Goal: Transaction & Acquisition: Purchase product/service

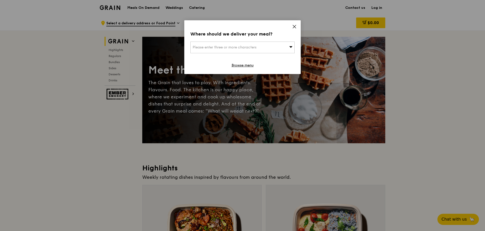
click at [248, 48] on span "Please enter three or more characters" at bounding box center [225, 47] width 64 height 4
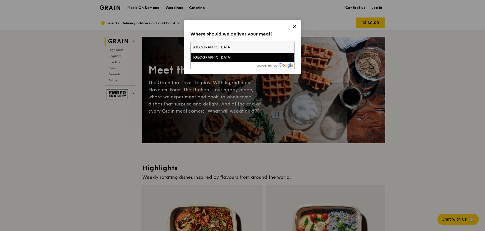
type input "[GEOGRAPHIC_DATA]"
click at [222, 61] on li "[GEOGRAPHIC_DATA]" at bounding box center [243, 57] width 104 height 9
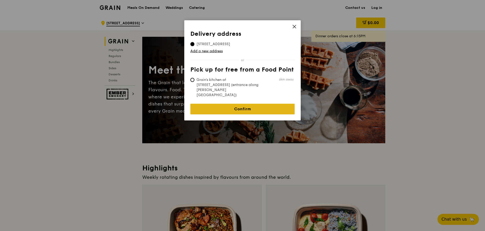
click at [233, 104] on link "Confirm" at bounding box center [242, 109] width 104 height 11
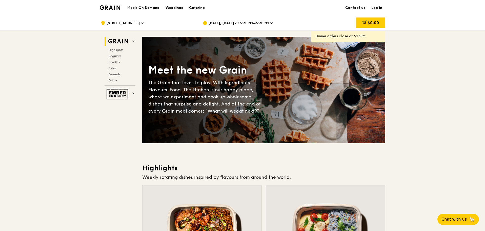
click at [251, 24] on span "[DATE], [DATE] at 5:30PM–6:30PM" at bounding box center [238, 24] width 61 height 6
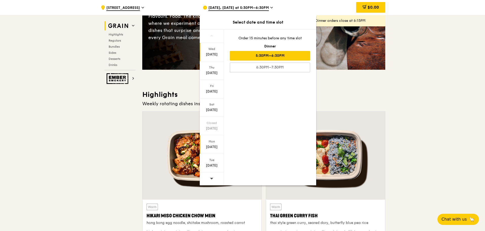
scroll to position [76, 0]
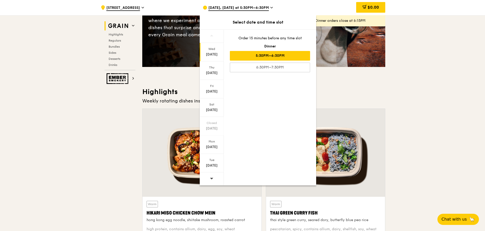
click at [210, 179] on icon at bounding box center [212, 178] width 4 height 4
click at [213, 68] on div "Thu" at bounding box center [212, 67] width 23 height 4
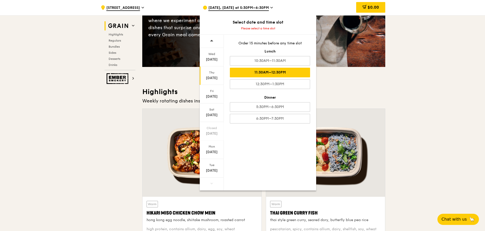
click at [286, 73] on div "11:30AM–12:30PM" at bounding box center [270, 73] width 80 height 10
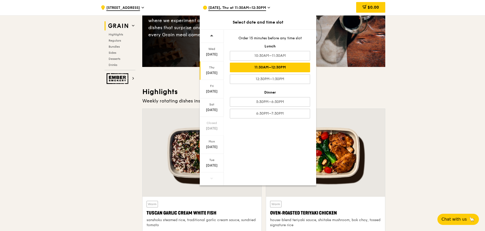
click at [335, 88] on h3 "Highlights" at bounding box center [263, 91] width 243 height 9
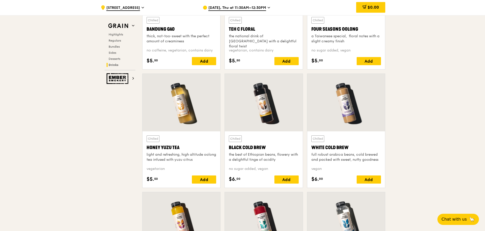
scroll to position [1822, 0]
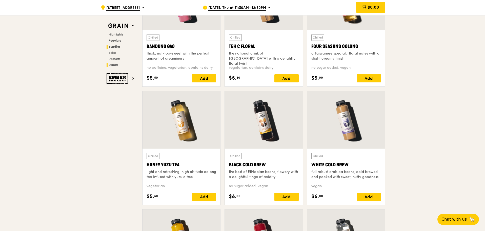
click at [111, 46] on span "Bundles" at bounding box center [115, 47] width 12 height 4
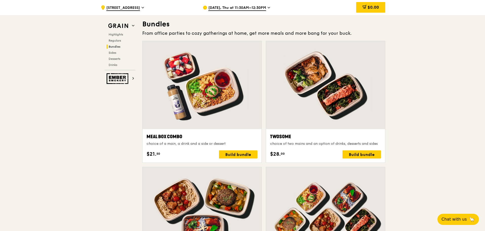
scroll to position [730, 0]
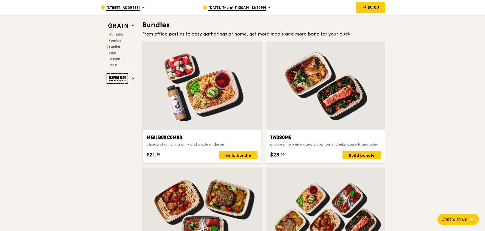
drag, startPoint x: 211, startPoint y: 87, endPoint x: 185, endPoint y: 148, distance: 66.2
click at [185, 148] on div "Meal Box Combo choice of a main, a drink and a side or dessert $21. 50 Build bu…" at bounding box center [202, 146] width 111 height 25
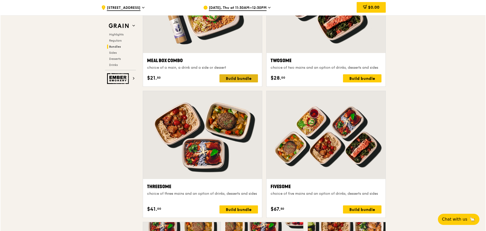
scroll to position [831, 0]
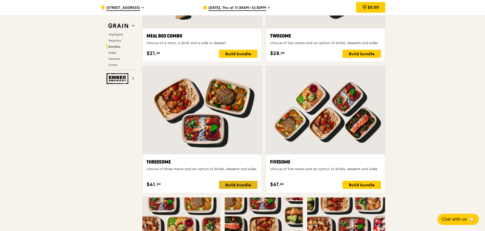
click at [230, 182] on div "Build bundle" at bounding box center [238, 185] width 39 height 8
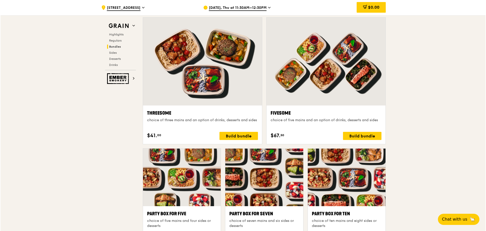
scroll to position [882, 0]
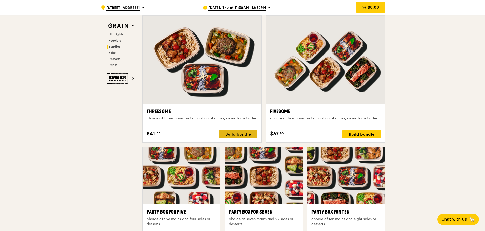
click at [233, 132] on div "Build bundle" at bounding box center [238, 134] width 39 height 8
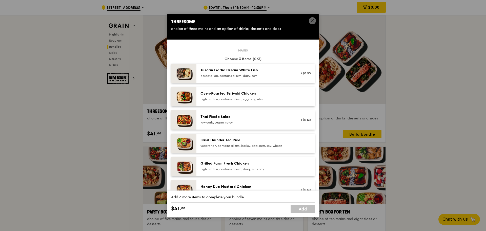
click at [236, 91] on div "Oven‑Roasted Teriyaki Chicken" at bounding box center [246, 93] width 91 height 5
click at [175, 95] on img at bounding box center [183, 96] width 25 height 19
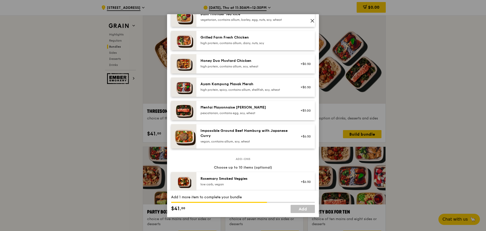
scroll to position [127, 0]
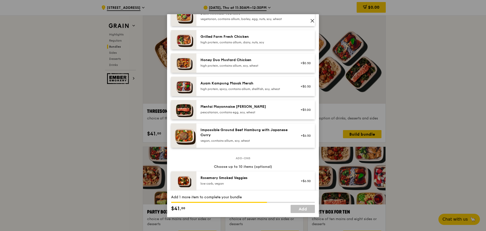
click at [240, 68] on div "Honey Duo Mustard Chicken high protein, contains allium, soy, wheat" at bounding box center [246, 63] width 97 height 11
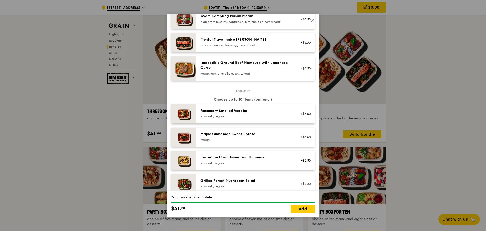
scroll to position [203, 0]
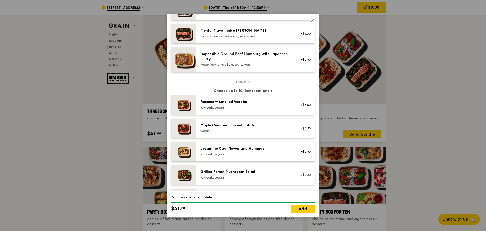
click at [275, 160] on div "Levantine Cauliflower and Hummus low carb, vegan +$6.50" at bounding box center [256, 151] width 119 height 19
click at [299, 154] on link "Remove" at bounding box center [305, 154] width 12 height 4
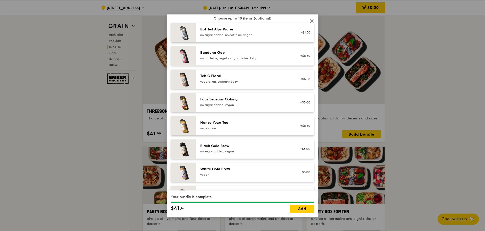
scroll to position [557, 0]
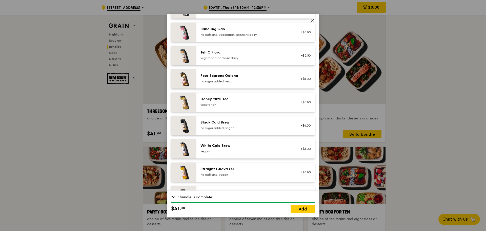
click at [274, 149] on div "vegan" at bounding box center [246, 151] width 91 height 4
click at [271, 130] on div "Black Cold Brew no sugar added, vegan" at bounding box center [246, 125] width 97 height 11
click at [269, 122] on div "Black Cold Brew" at bounding box center [246, 122] width 91 height 5
click at [298, 210] on link "Add" at bounding box center [303, 209] width 24 height 8
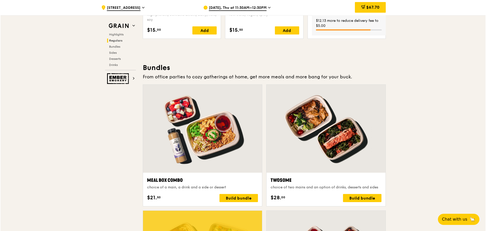
scroll to position [679, 0]
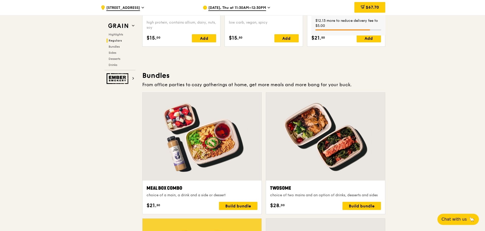
click at [213, 137] on div at bounding box center [202, 136] width 119 height 88
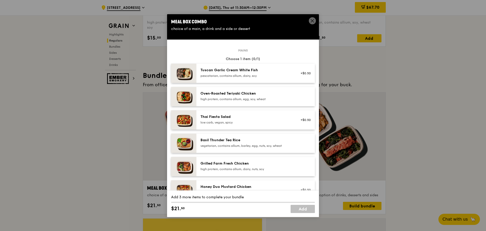
click at [211, 126] on div "Thai Fiesta Salad low carb, vegan, spicy +$0.50" at bounding box center [256, 119] width 119 height 19
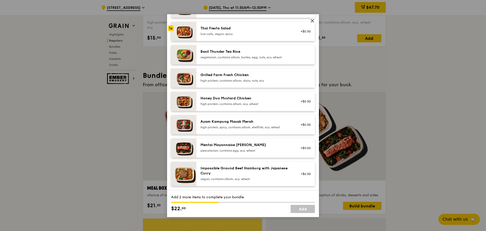
scroll to position [101, 0]
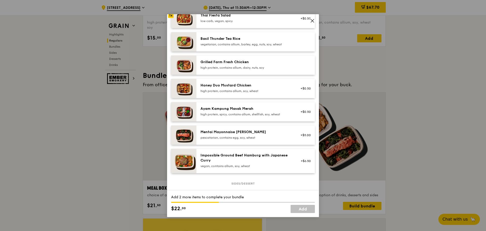
click at [226, 162] on div "Impossible Ground Beef Hamburg with Japanese Curry" at bounding box center [246, 158] width 91 height 10
click at [239, 110] on div "Ayam Kampung Masak Merah" at bounding box center [246, 108] width 91 height 5
click at [240, 163] on div "Impossible Ground Beef Hamburg with Japanese [PERSON_NAME] vegan, contains alli…" at bounding box center [246, 160] width 91 height 15
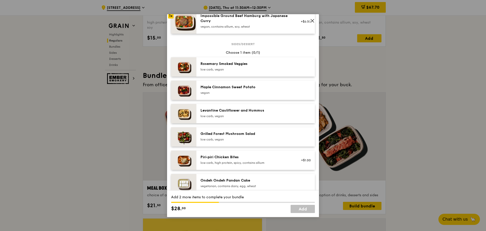
scroll to position [253, 0]
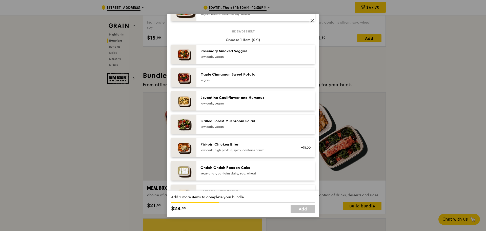
click at [228, 83] on div "Maple Cinnamon Sweet Potato [GEOGRAPHIC_DATA]" at bounding box center [246, 77] width 97 height 11
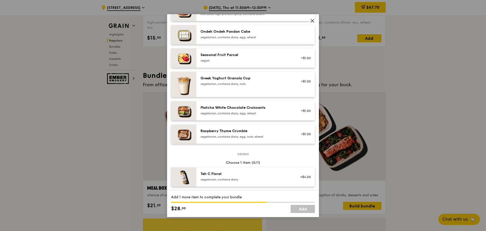
scroll to position [380, 0]
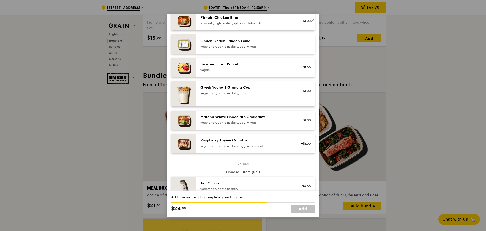
drag, startPoint x: 214, startPoint y: 86, endPoint x: 190, endPoint y: 169, distance: 86.7
click at [190, 169] on div "Choose 1 item (0/1)" at bounding box center [243, 171] width 144 height 5
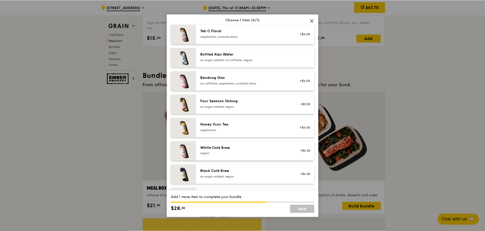
scroll to position [576, 0]
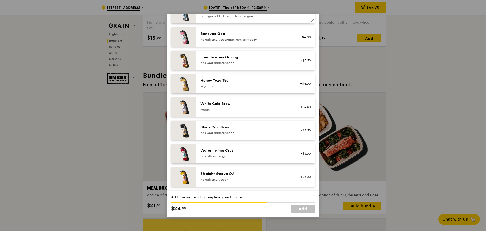
click at [234, 108] on div "vegan" at bounding box center [246, 109] width 91 height 4
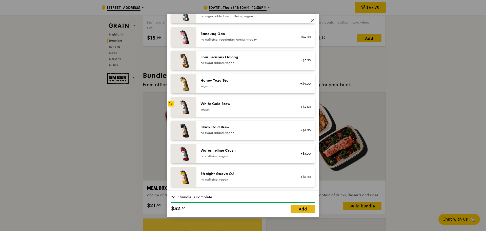
click at [303, 211] on link "Add" at bounding box center [303, 209] width 24 height 8
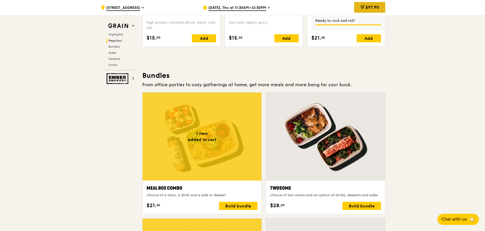
click at [360, 8] on div "$97.90" at bounding box center [369, 7] width 31 height 11
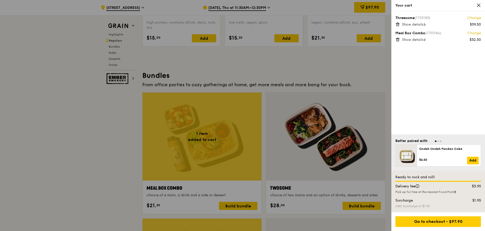
click at [424, 39] on span "Show details" at bounding box center [413, 39] width 22 height 4
click at [443, 65] on div "White Cold Brew" at bounding box center [441, 63] width 79 height 5
click at [431, 60] on div "Impossible Ground Beef Hamburg with Japanese [PERSON_NAME] Maple Cinnamon Sweet…" at bounding box center [441, 54] width 79 height 22
click at [431, 65] on div "White Cold Brew" at bounding box center [441, 63] width 79 height 5
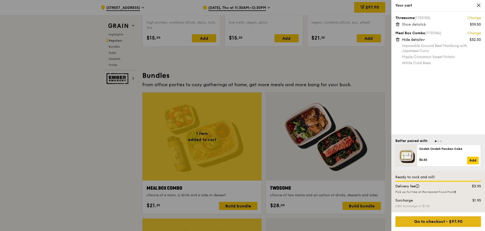
click at [445, 221] on div "Go to checkout - $97.90" at bounding box center [439, 221] width 86 height 11
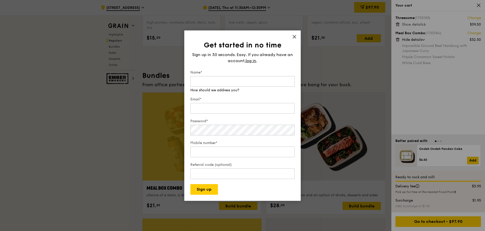
type input "[EMAIL_ADDRESS][DOMAIN_NAME]"
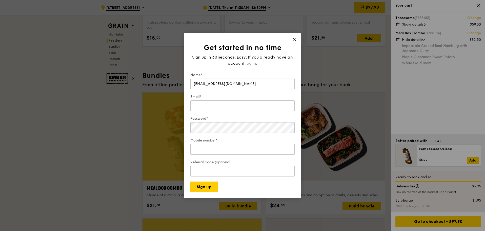
click at [248, 63] on span "log in" at bounding box center [251, 63] width 11 height 6
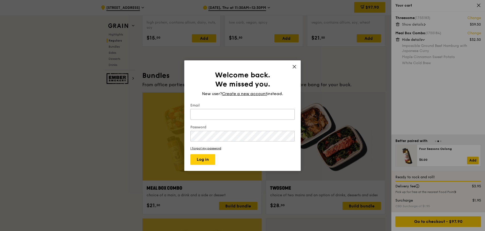
type input "[EMAIL_ADDRESS][DOMAIN_NAME]"
click at [231, 113] on input "[EMAIL_ADDRESS][DOMAIN_NAME]" at bounding box center [242, 114] width 104 height 11
click at [204, 160] on button "Log in" at bounding box center [202, 159] width 25 height 11
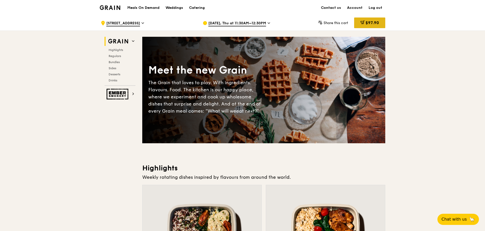
click at [375, 24] on span "$97.90" at bounding box center [372, 22] width 13 height 5
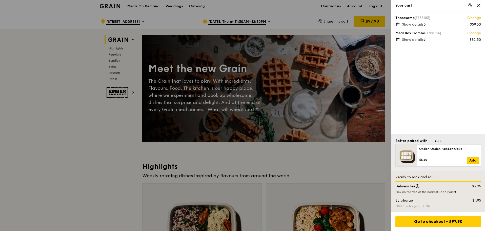
scroll to position [25, 0]
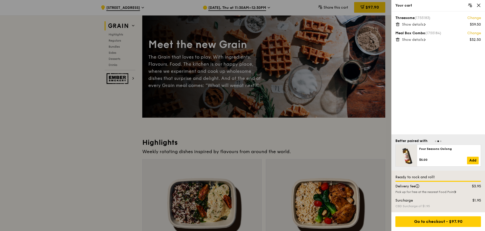
drag, startPoint x: 433, startPoint y: 222, endPoint x: 434, endPoint y: 204, distance: 17.5
click at [434, 204] on div "Your cart Threesome (1755183) Change $59.50 Show details Meal Box Combo (175518…" at bounding box center [439, 115] width 94 height 231
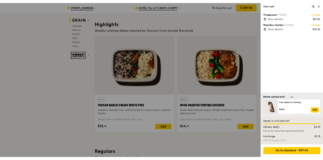
scroll to position [152, 0]
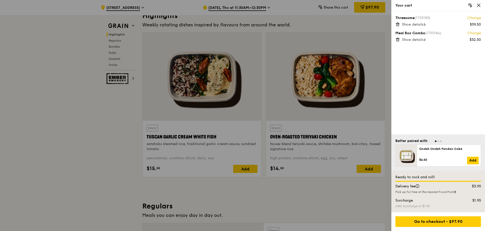
click at [330, 213] on div at bounding box center [242, 115] width 485 height 231
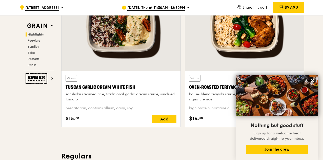
scroll to position [228, 0]
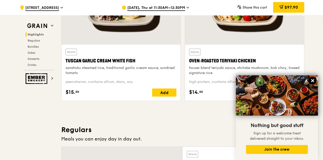
click at [313, 81] on icon at bounding box center [312, 80] width 3 height 3
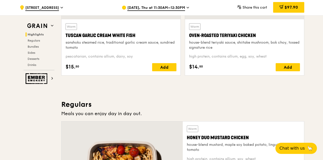
scroll to position [279, 0]
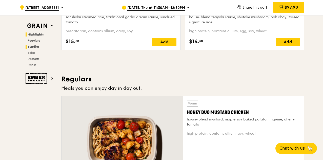
click at [33, 45] on span "Bundles" at bounding box center [34, 47] width 12 height 4
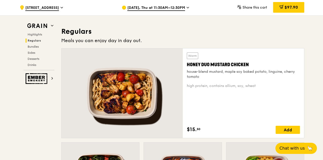
scroll to position [323, 0]
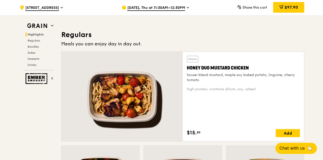
click at [185, 117] on div "Warm Honey Duo Mustard Chicken house-blend mustard, maple soy baked potato, lin…" at bounding box center [243, 96] width 121 height 89
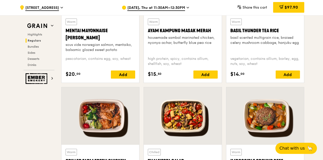
scroll to position [500, 0]
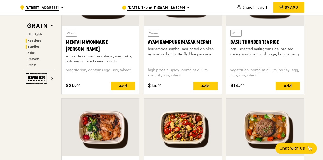
click at [30, 45] on span "Bundles" at bounding box center [34, 47] width 12 height 4
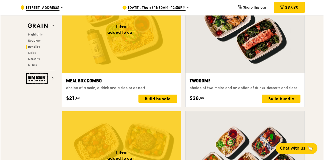
scroll to position [804, 0]
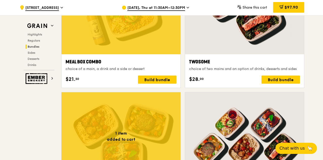
click at [149, 44] on div at bounding box center [121, 10] width 119 height 88
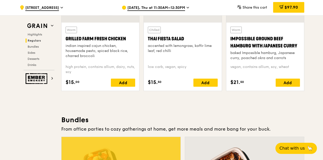
scroll to position [652, 0]
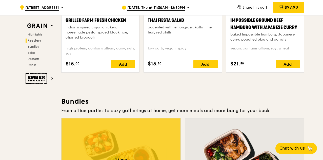
click at [34, 42] on span "Regulars" at bounding box center [34, 41] width 13 height 4
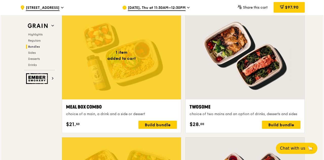
scroll to position [763, 0]
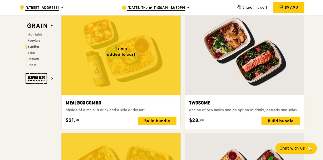
click at [229, 72] on div at bounding box center [244, 51] width 119 height 88
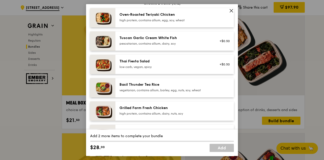
scroll to position [18, 0]
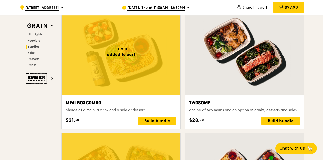
click at [144, 80] on div at bounding box center [121, 51] width 119 height 88
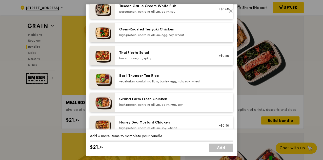
scroll to position [76, 0]
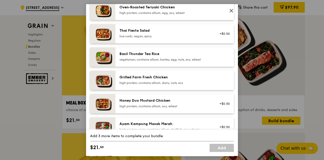
click at [93, 33] on img at bounding box center [102, 33] width 25 height 19
click at [104, 35] on img at bounding box center [102, 33] width 25 height 19
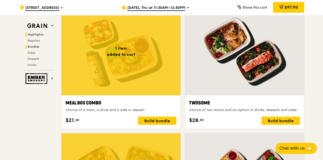
click at [33, 34] on span "Highlights" at bounding box center [36, 35] width 16 height 4
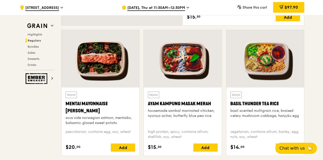
scroll to position [447, 0]
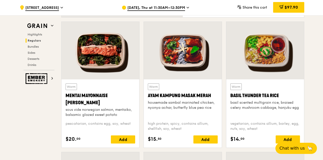
drag, startPoint x: 148, startPoint y: 95, endPoint x: 219, endPoint y: 95, distance: 71.2
click at [219, 95] on div "Warm Ayam Kampung Masak Merah housemade sambal marinated chicken, nyonya achar,…" at bounding box center [183, 113] width 78 height 68
copy div "Ayam Kampung Masak Merah"
click at [174, 53] on div at bounding box center [183, 51] width 78 height 58
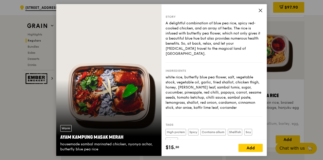
click at [261, 12] on icon at bounding box center [260, 10] width 5 height 5
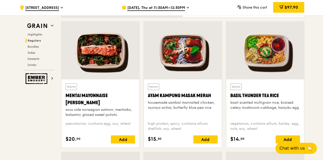
click at [190, 94] on div "Ayam Kampung Masak Merah" at bounding box center [183, 95] width 70 height 7
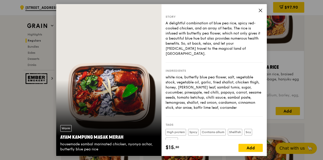
scroll to position [523, 0]
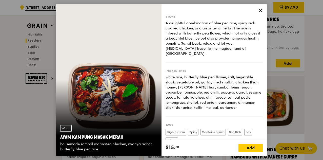
click at [259, 10] on icon at bounding box center [260, 10] width 5 height 5
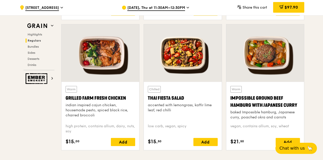
scroll to position [573, 0]
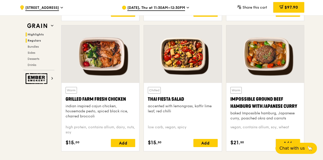
click at [34, 33] on span "Highlights" at bounding box center [36, 35] width 16 height 4
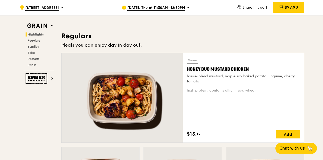
scroll to position [320, 0]
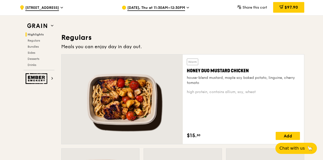
drag, startPoint x: 186, startPoint y: 76, endPoint x: 265, endPoint y: 92, distance: 80.3
click at [265, 92] on div "Warm Honey Duo Mustard Chicken house-blend mustard, maple soy baked potato, lin…" at bounding box center [243, 98] width 121 height 89
copy div "house-blend mustard, maple soy baked potato, linguine, cherry tomato high prote…"
click at [215, 102] on div "Warm Honey Duo Mustard Chicken house-blend mustard, maple soy baked potato, lin…" at bounding box center [243, 99] width 113 height 81
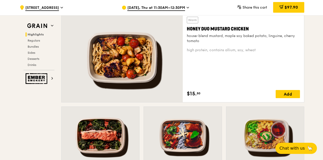
scroll to position [422, 0]
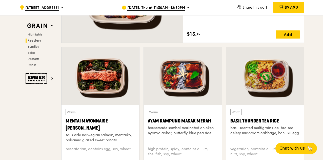
drag, startPoint x: 146, startPoint y: 128, endPoint x: 212, endPoint y: 133, distance: 66.1
click at [212, 133] on div "Warm Ayam Kampung Masak Merah housemade sambal marinated chicken, nyonya achar,…" at bounding box center [183, 139] width 78 height 68
copy div "housemade sambal marinated chicken, nyonya achar, butterfly blue pea rice"
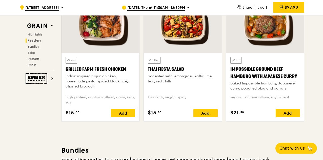
scroll to position [599, 0]
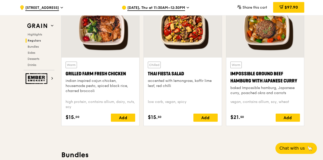
click at [186, 73] on div "Thai Fiesta Salad" at bounding box center [183, 73] width 70 height 7
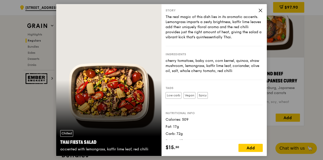
scroll to position [0, 0]
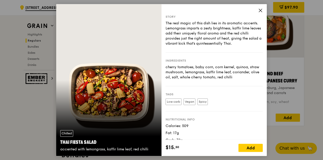
click at [260, 11] on icon at bounding box center [260, 10] width 5 height 5
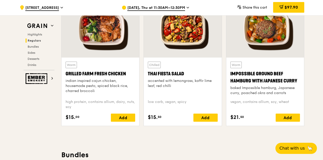
drag, startPoint x: 147, startPoint y: 72, endPoint x: 187, endPoint y: 72, distance: 40.3
click at [187, 72] on div "Chilled Thai Fiesta Salad accented with lemongrass, kaffir lime leaf, red chill…" at bounding box center [183, 92] width 78 height 68
copy div "Thai Fiesta Salad"
drag, startPoint x: 146, startPoint y: 80, endPoint x: 175, endPoint y: 84, distance: 28.9
click at [175, 84] on div "Chilled Thai Fiesta Salad accented with lemongrass, kaffir lime leaf, red chill…" at bounding box center [183, 92] width 78 height 68
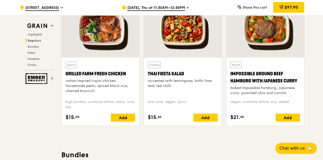
copy div "accented with lemongrass, kaffir lime leaf, red chilli"
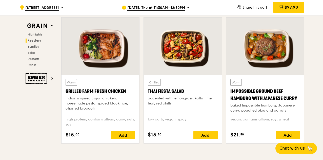
scroll to position [573, 0]
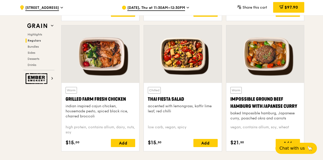
click at [300, 97] on div "Warm Impossible Ground Beef Hamburg with Japanese Curry baked Impossible hambur…" at bounding box center [265, 117] width 78 height 68
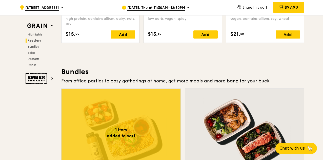
scroll to position [675, 0]
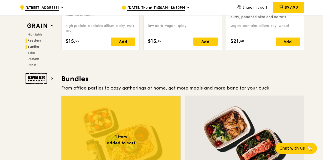
click at [33, 47] on span "Bundles" at bounding box center [34, 47] width 12 height 4
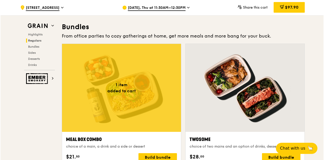
scroll to position [728, 0]
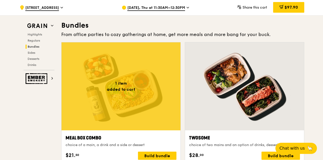
click at [110, 97] on div at bounding box center [121, 86] width 119 height 88
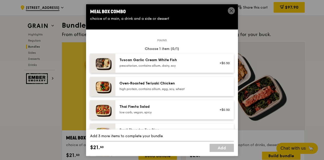
click at [116, 86] on div "Oven‑Roasted Teriyaki Chicken high protein, contains allium, egg, soy, wheat" at bounding box center [175, 86] width 119 height 19
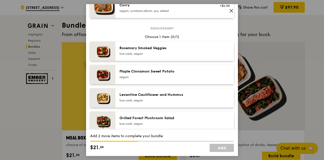
scroll to position [253, 0]
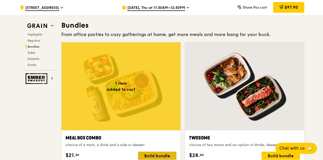
click at [158, 154] on div "Build bundle" at bounding box center [157, 155] width 39 height 8
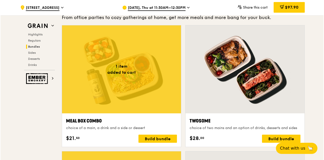
scroll to position [754, 0]
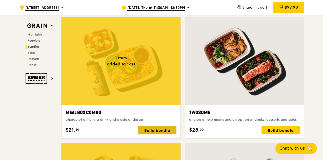
click at [160, 130] on div "Build bundle" at bounding box center [157, 130] width 39 height 8
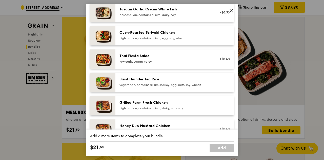
scroll to position [127, 0]
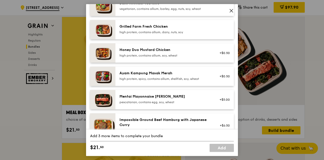
click at [158, 101] on div "pescatarian, contains egg, soy, wheat" at bounding box center [165, 102] width 91 height 4
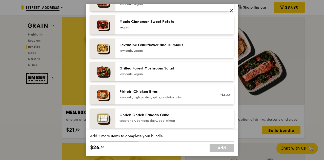
scroll to position [304, 0]
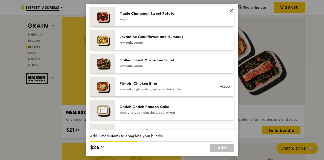
click at [161, 60] on div "Grilled Forest Mushroom Salad" at bounding box center [165, 60] width 91 height 5
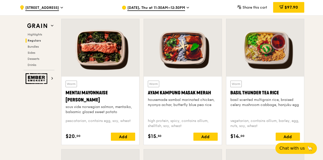
scroll to position [424, 0]
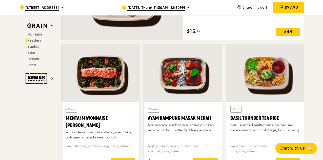
drag, startPoint x: 65, startPoint y: 117, endPoint x: 88, endPoint y: 125, distance: 24.9
click at [88, 125] on div "Warm Mentai Mayonnaise Aburi Salmon sous vide norwegian salmon, mentaiko, balsa…" at bounding box center [101, 136] width 78 height 68
copy div "Mentai Mayonnaise [PERSON_NAME]"
drag, startPoint x: 66, startPoint y: 132, endPoint x: 118, endPoint y: 137, distance: 52.2
click at [118, 137] on div "sous vide norwegian salmon, mentaiko, balsamic glazed sweet potato" at bounding box center [101, 135] width 70 height 10
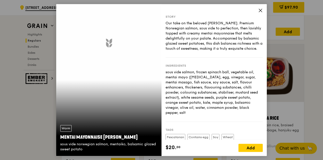
copy div "sous vide norwegian salmon, mentaiko, balsamic glazed sweet potato"
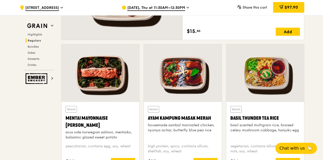
drag, startPoint x: 231, startPoint y: 116, endPoint x: 284, endPoint y: 115, distance: 53.7
click at [284, 115] on div "Basil Thunder Tea Rice" at bounding box center [266, 117] width 70 height 7
copy div "Basil Thunder Tea Rice"
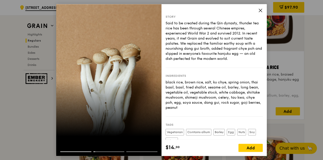
scroll to position [25, 0]
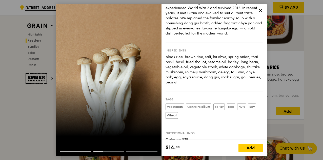
click at [259, 13] on span at bounding box center [260, 11] width 5 height 6
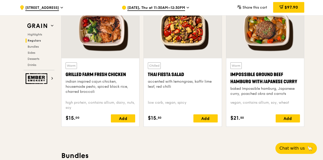
scroll to position [576, 0]
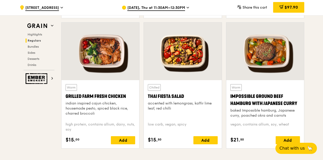
click at [282, 102] on div "Impossible Ground Beef Hamburg with Japanese Curry" at bounding box center [266, 100] width 70 height 14
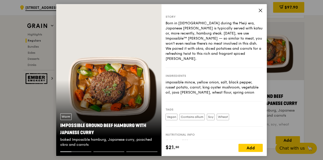
click at [259, 9] on icon at bounding box center [260, 10] width 5 height 5
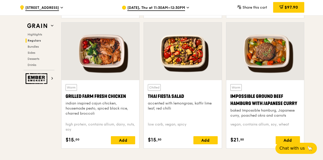
drag, startPoint x: 230, startPoint y: 94, endPoint x: 297, endPoint y: 102, distance: 67.8
click at [297, 102] on div "Warm Impossible Ground Beef Hamburg with Japanese Curry baked Impossible hambur…" at bounding box center [265, 114] width 78 height 68
copy div "Impossible Ground Beef Hamburg with Japanese Curry"
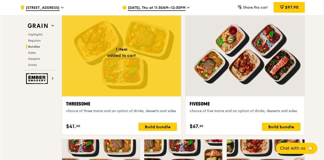
scroll to position [880, 0]
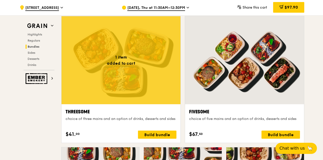
click at [119, 84] on div at bounding box center [121, 60] width 119 height 88
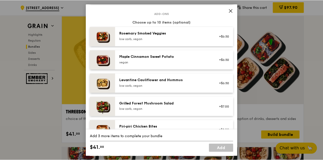
scroll to position [253, 0]
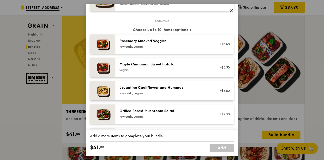
drag, startPoint x: 119, startPoint y: 87, endPoint x: 181, endPoint y: 87, distance: 62.3
click at [179, 88] on div "Levantine Cauliflower and Hummus low carb, vegan" at bounding box center [165, 90] width 97 height 11
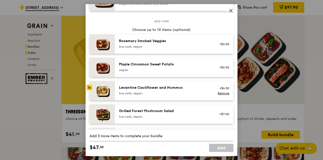
drag, startPoint x: 27, startPoint y: 52, endPoint x: 29, endPoint y: 52, distance: 2.8
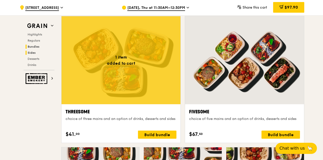
click at [32, 53] on span "Sides" at bounding box center [32, 53] width 8 height 4
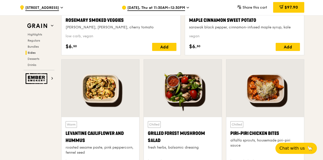
scroll to position [1279, 0]
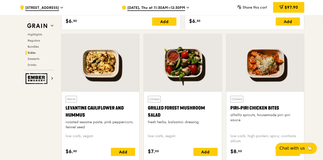
drag, startPoint x: 64, startPoint y: 106, endPoint x: 92, endPoint y: 114, distance: 28.9
click at [92, 114] on div "Warm Levantine Cauliflower and Hummus roasted sesame paste, pink peppercorn, fe…" at bounding box center [101, 126] width 78 height 68
copy div "Levantine Cauliflower and Hummus"
drag, startPoint x: 147, startPoint y: 106, endPoint x: 161, endPoint y: 112, distance: 15.4
click at [161, 112] on div "Chilled Grilled Forest Mushroom Salad fresh herbs, balsamic dressing low carb, …" at bounding box center [183, 126] width 78 height 68
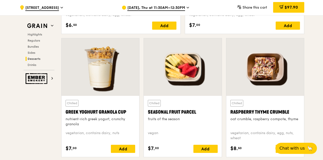
scroll to position [1583, 0]
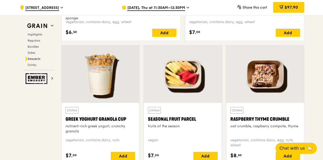
drag, startPoint x: 147, startPoint y: 119, endPoint x: 200, endPoint y: 119, distance: 53.2
click at [200, 119] on div "Chilled Seasonal Fruit Parcel fruits of the season vegan $7. 00 Add" at bounding box center [183, 133] width 78 height 61
drag, startPoint x: 230, startPoint y: 118, endPoint x: 290, endPoint y: 120, distance: 60.3
click at [290, 120] on div "Raspberry Thyme Crumble" at bounding box center [266, 119] width 70 height 7
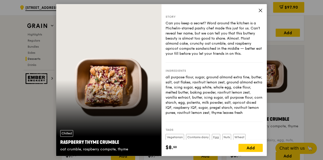
click at [259, 12] on icon at bounding box center [260, 10] width 3 height 3
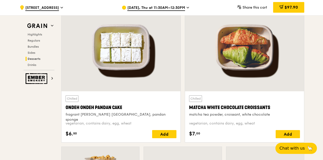
scroll to position [1481, 0]
drag, startPoint x: 190, startPoint y: 105, endPoint x: 270, endPoint y: 108, distance: 79.6
click at [270, 108] on div "Matcha White Chocolate Croissants" at bounding box center [244, 107] width 111 height 7
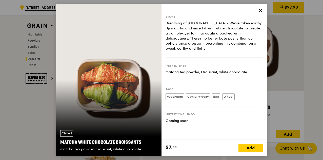
drag, startPoint x: 260, startPoint y: 10, endPoint x: 256, endPoint y: 20, distance: 10.1
click at [260, 10] on icon at bounding box center [260, 10] width 5 height 5
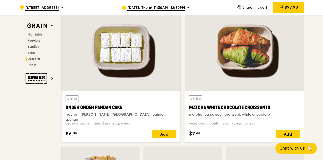
drag, startPoint x: 65, startPoint y: 107, endPoint x: 124, endPoint y: 107, distance: 59.0
click at [124, 107] on div "Chilled Ondeh Ondeh Pandan Cake fragrant gula melaka, pandan sponge vegetarian,…" at bounding box center [121, 116] width 119 height 51
drag, startPoint x: 189, startPoint y: 106, endPoint x: 273, endPoint y: 109, distance: 83.6
click at [273, 109] on div "Matcha White Chocolate Croissants" at bounding box center [244, 107] width 111 height 7
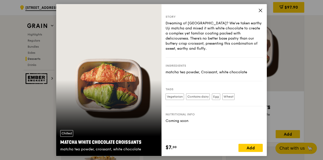
click at [260, 9] on icon at bounding box center [260, 10] width 5 height 5
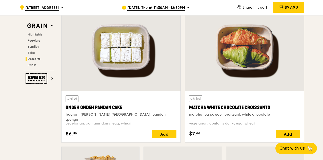
drag, startPoint x: 189, startPoint y: 106, endPoint x: 269, endPoint y: 107, distance: 79.8
click at [269, 106] on div "Chilled Matcha White Chocolate Croissants matcha tea powder, croissant, white c…" at bounding box center [244, 116] width 119 height 51
click at [28, 65] on span "Drinks" at bounding box center [33, 65] width 10 height 4
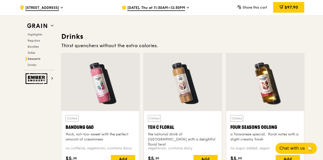
scroll to position [1749, 0]
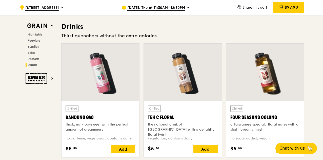
click at [105, 120] on div "Chilled Bandung Gao thick, not-too-sweet with the perfect amount of creaminess" at bounding box center [101, 118] width 70 height 27
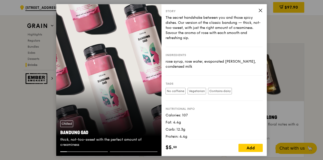
scroll to position [8, 0]
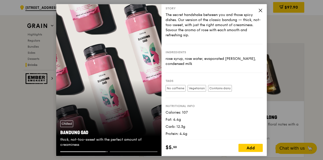
click at [258, 11] on div "Story The secret handshake between you and those spicy dishes. Our version of t…" at bounding box center [214, 25] width 97 height 38
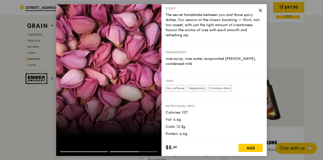
click at [260, 9] on div "Story The secret handshake between you and those spicy dishes. Our version of t…" at bounding box center [214, 80] width 105 height 152
click at [260, 9] on icon at bounding box center [260, 10] width 3 height 3
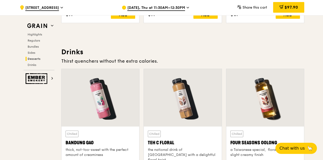
scroll to position [1774, 0]
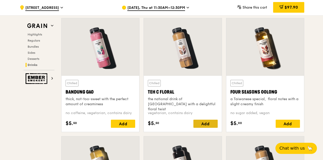
click at [207, 122] on div "Add" at bounding box center [206, 124] width 24 height 8
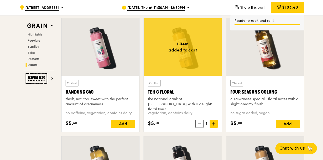
click at [169, 59] on div at bounding box center [183, 47] width 78 height 58
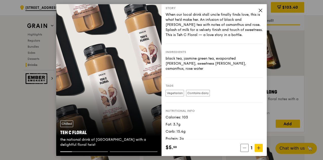
scroll to position [13, 0]
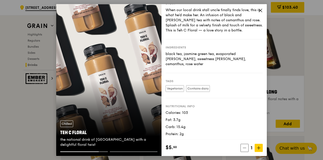
click at [260, 10] on icon at bounding box center [260, 10] width 3 height 3
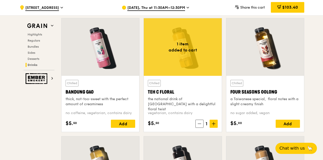
drag, startPoint x: 231, startPoint y: 89, endPoint x: 277, endPoint y: 91, distance: 46.1
click at [277, 91] on div "Four Seasons Oolong" at bounding box center [266, 91] width 70 height 7
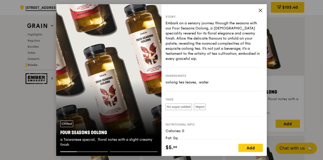
click at [260, 9] on icon at bounding box center [260, 10] width 5 height 5
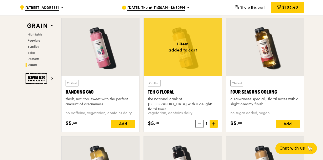
drag, startPoint x: 280, startPoint y: 88, endPoint x: 231, endPoint y: 91, distance: 49.5
click at [231, 91] on div "Four Seasons Oolong" at bounding box center [266, 91] width 70 height 7
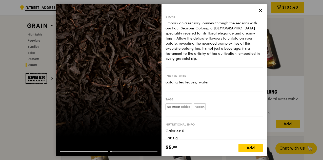
click at [261, 11] on icon at bounding box center [260, 10] width 5 height 5
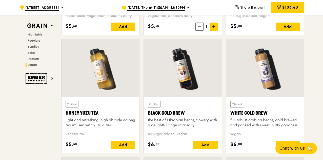
scroll to position [1876, 0]
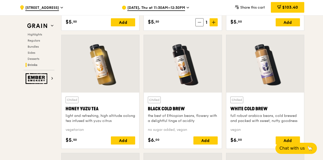
drag, startPoint x: 64, startPoint y: 106, endPoint x: 99, endPoint y: 108, distance: 34.7
click at [99, 108] on div "Chilled Honey Yuzu Tea light and refreshing, high altitude oolong tea infused w…" at bounding box center [101, 120] width 78 height 56
drag, startPoint x: 147, startPoint y: 105, endPoint x: 186, endPoint y: 108, distance: 39.1
click at [186, 108] on div "Chilled Black Cold Brew the best of Ethiopian beans, flowery with a delightful …" at bounding box center [183, 120] width 78 height 56
drag, startPoint x: 232, startPoint y: 107, endPoint x: 266, endPoint y: 106, distance: 35.0
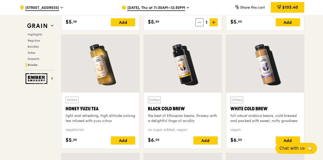
click at [266, 106] on div "White Cold Brew" at bounding box center [266, 108] width 70 height 7
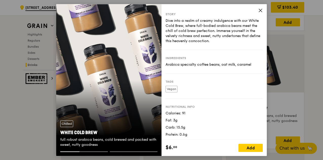
scroll to position [3, 0]
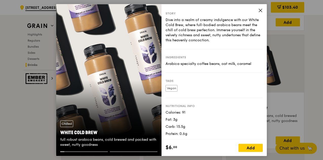
click at [260, 10] on icon at bounding box center [260, 10] width 5 height 5
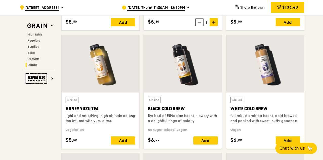
drag, startPoint x: 229, startPoint y: 106, endPoint x: 269, endPoint y: 107, distance: 39.0
click at [269, 107] on div "Chilled White Cold Brew full robust arabica beans, cold brewed and packed with …" at bounding box center [265, 120] width 78 height 56
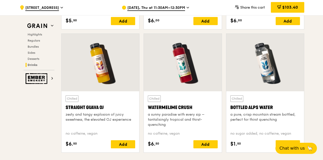
scroll to position [2002, 0]
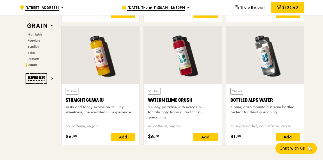
drag, startPoint x: 65, startPoint y: 98, endPoint x: 107, endPoint y: 99, distance: 41.6
click at [107, 99] on div "Chilled Straight Guava OJ zesty and tangy explosion of juicy sweetness, the ele…" at bounding box center [101, 114] width 78 height 61
drag, startPoint x: 147, startPoint y: 98, endPoint x: 192, endPoint y: 98, distance: 44.6
click at [192, 98] on div "Chilled Watermelime Crush a sunny paradise with every sip – tantalisingly tropi…" at bounding box center [183, 114] width 78 height 61
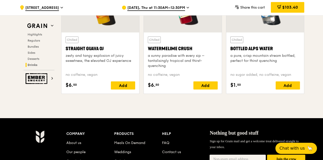
scroll to position [2053, 0]
